Goal: Find contact information: Find contact information

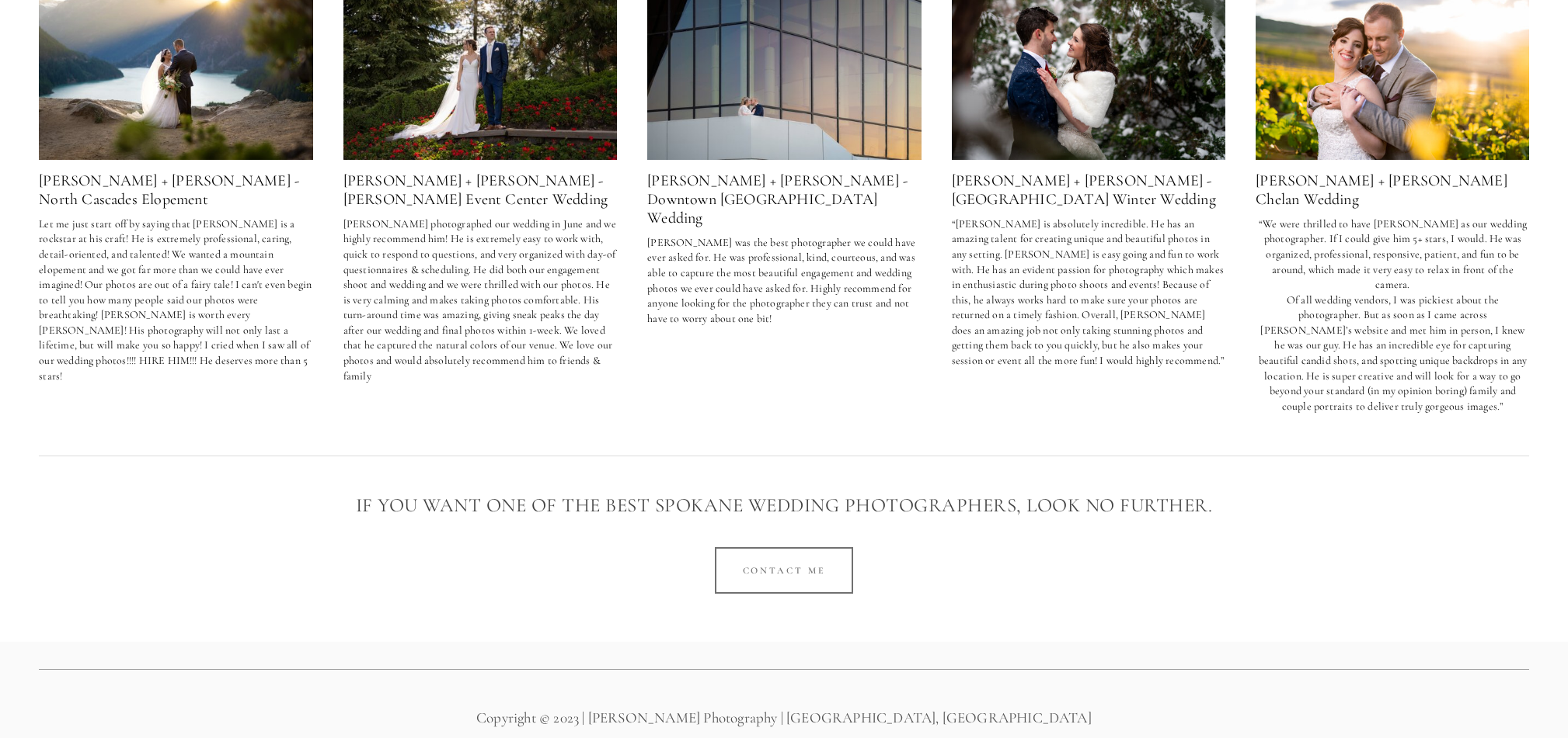
scroll to position [2912, 0]
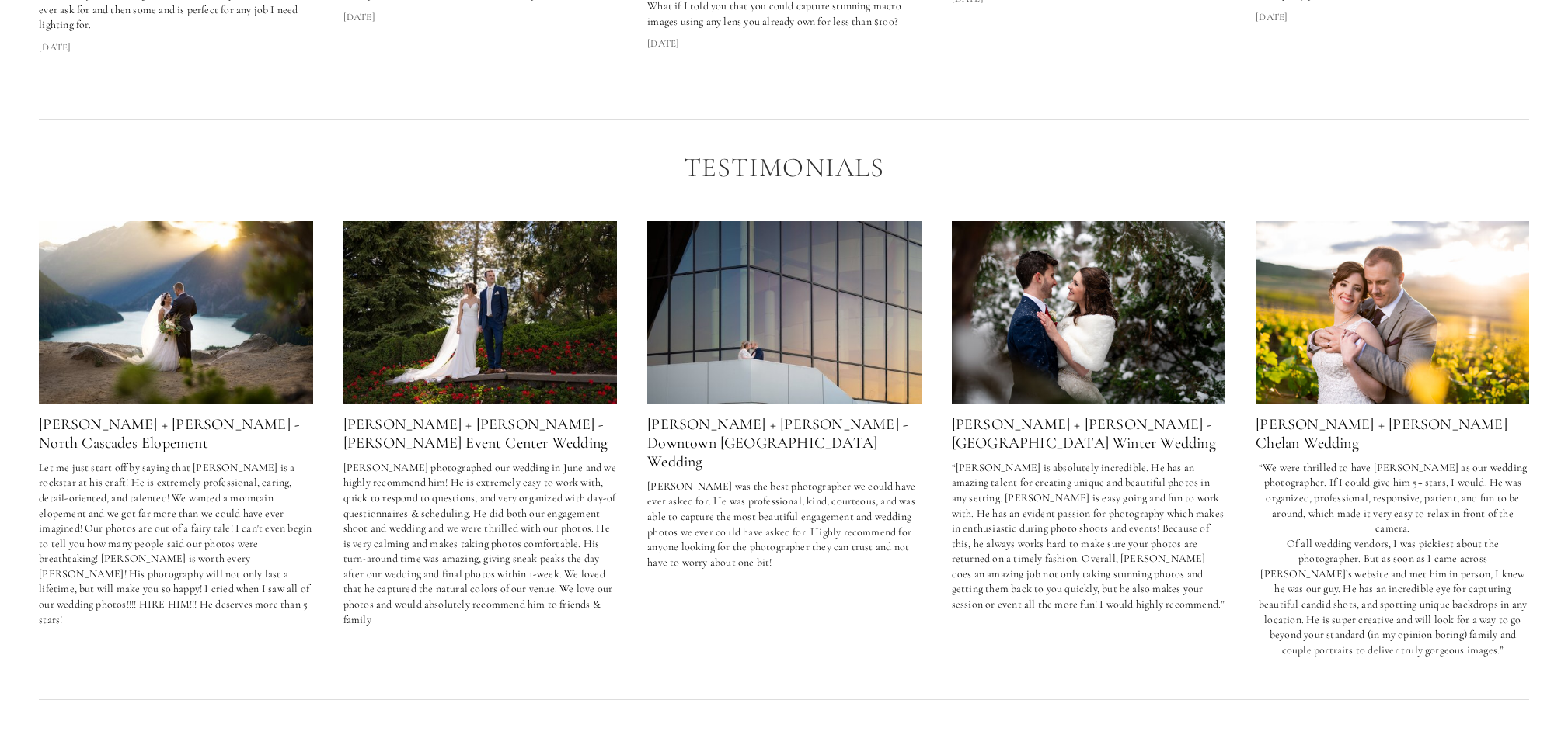
click at [488, 349] on img at bounding box center [480, 312] width 275 height 182
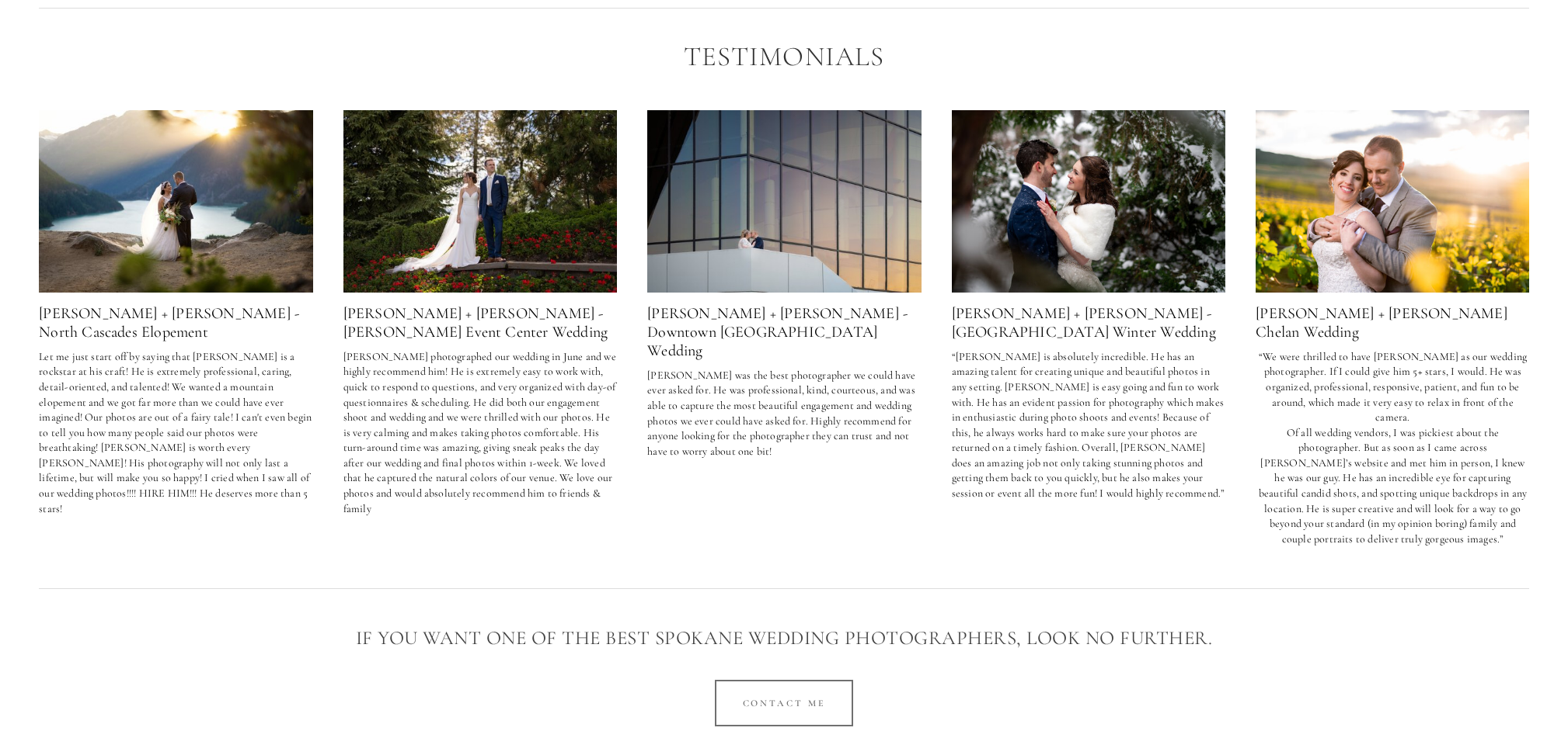
scroll to position [3037, 0]
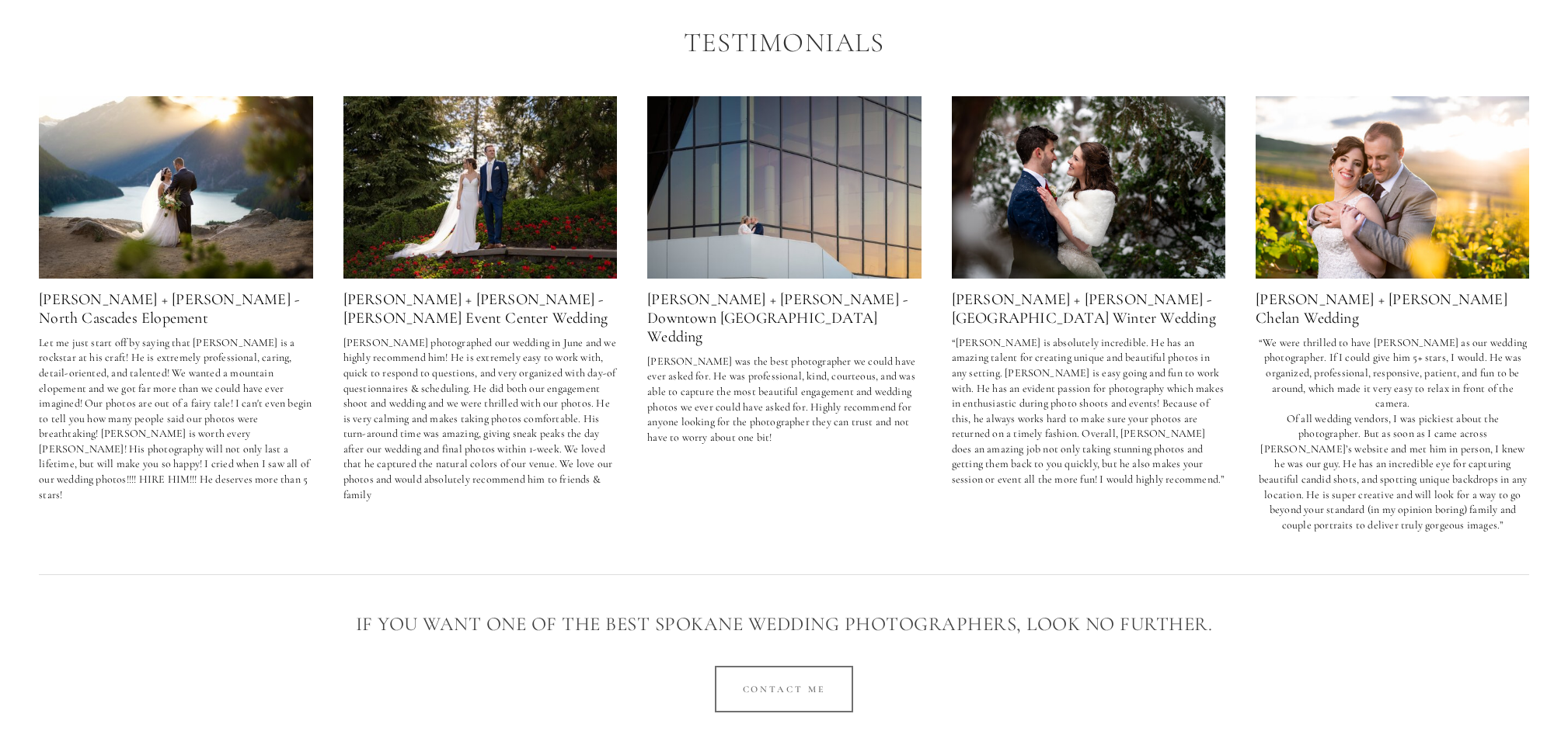
click at [164, 233] on img at bounding box center [176, 187] width 275 height 182
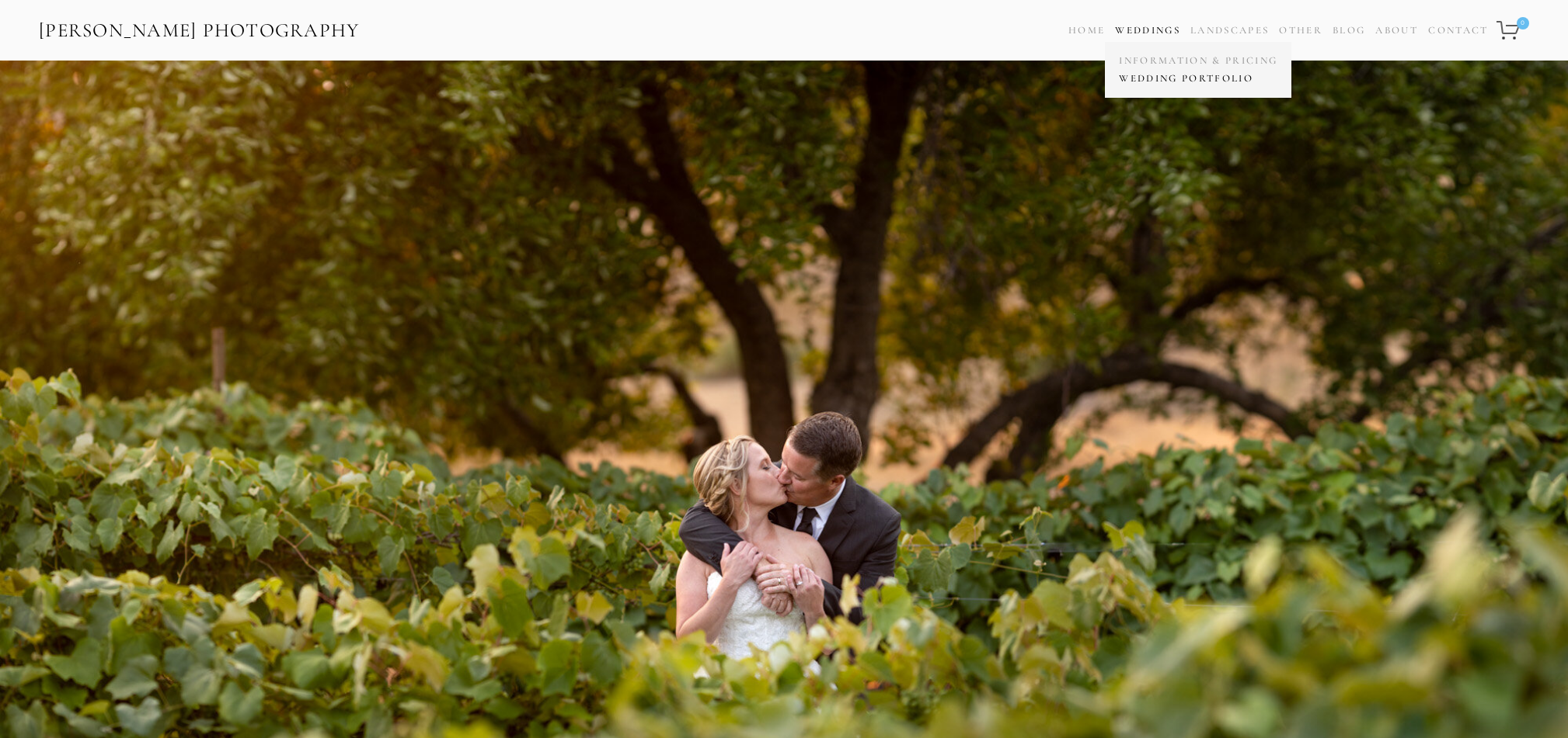
click at [1149, 79] on link "Wedding Portfolio" at bounding box center [1197, 79] width 166 height 18
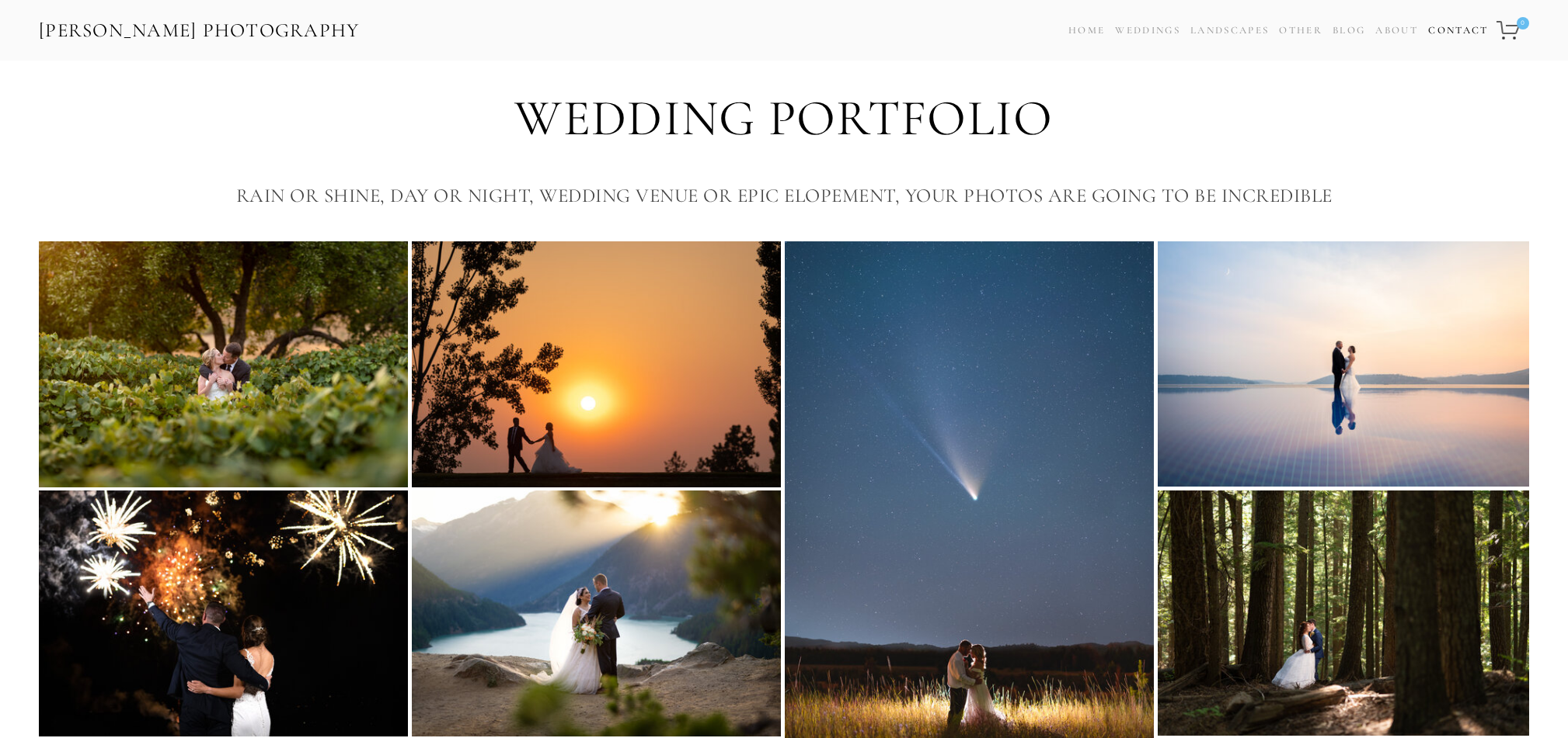
click at [1458, 32] on link "Contact" at bounding box center [1458, 30] width 60 height 23
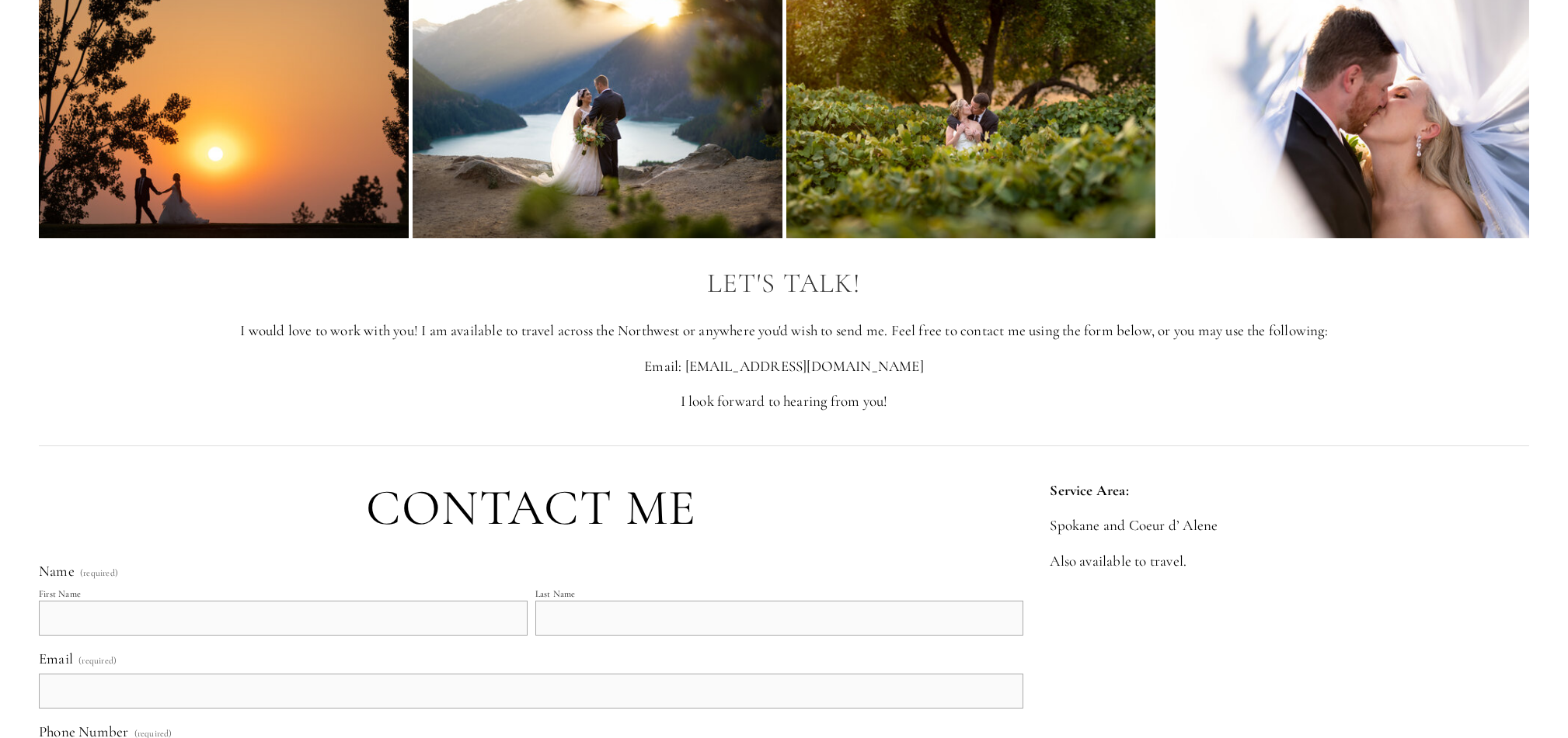
scroll to position [133, 0]
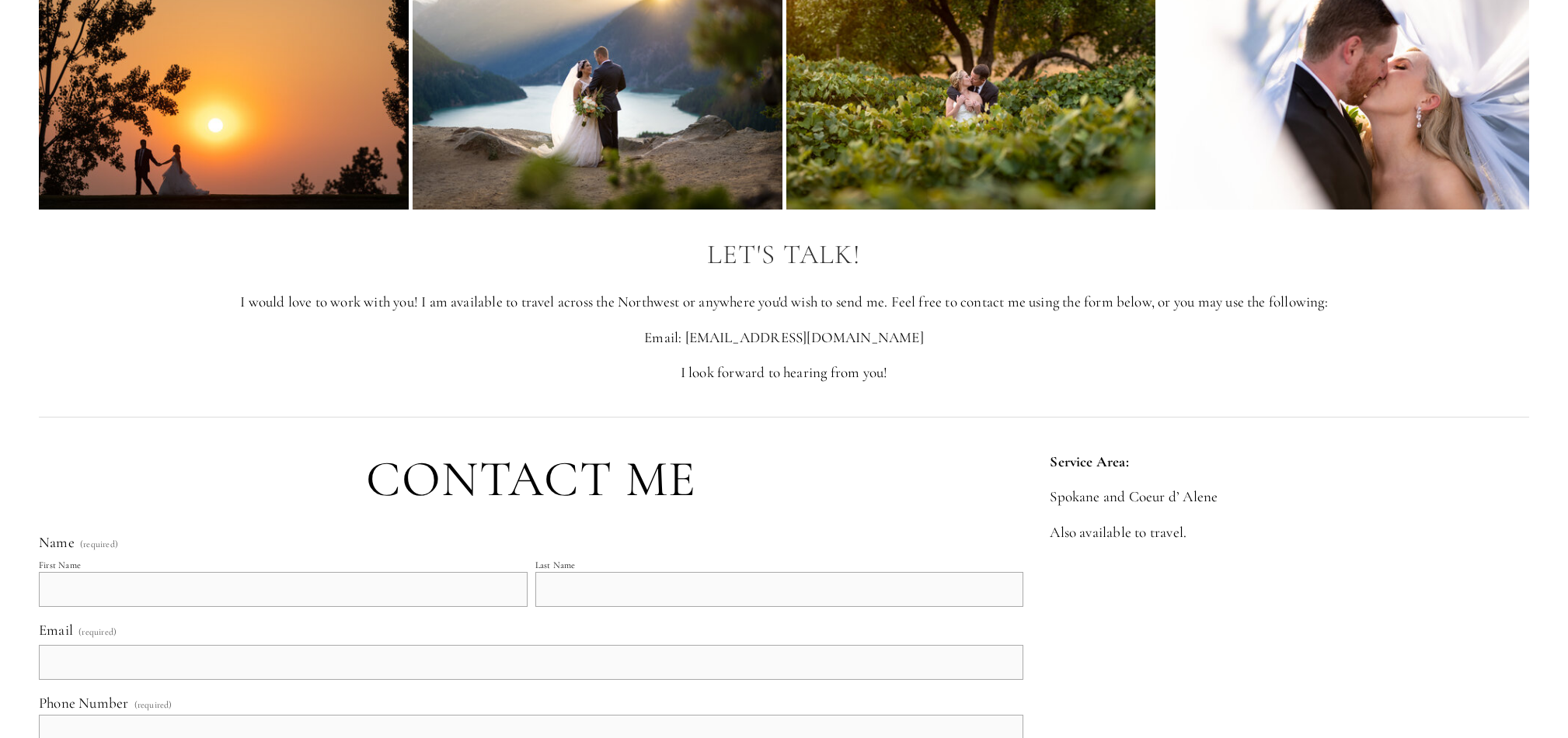
drag, startPoint x: 729, startPoint y: 337, endPoint x: 1083, endPoint y: 354, distance: 354.4
click at [1103, 353] on div "Let's Talk! I would love to work with you! I am available to travel across the …" at bounding box center [784, 312] width 1490 height 143
drag, startPoint x: 876, startPoint y: 338, endPoint x: 730, endPoint y: 342, distance: 146.1
click at [730, 341] on p "Email: [EMAIL_ADDRESS][DOMAIN_NAME]" at bounding box center [784, 338] width 1490 height 21
copy p "[EMAIL_ADDRESS][DOMAIN_NAME]"
